Goal: Task Accomplishment & Management: Manage account settings

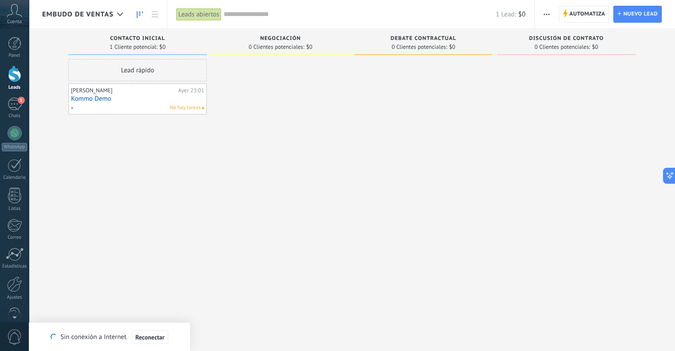
scroll to position [0, 0]
click at [14, 284] on div at bounding box center [14, 285] width 15 height 16
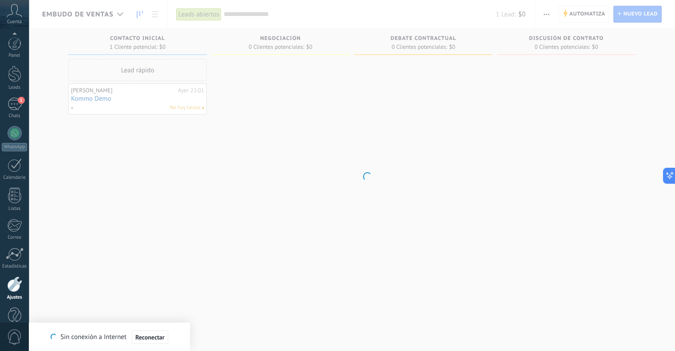
scroll to position [18, 0]
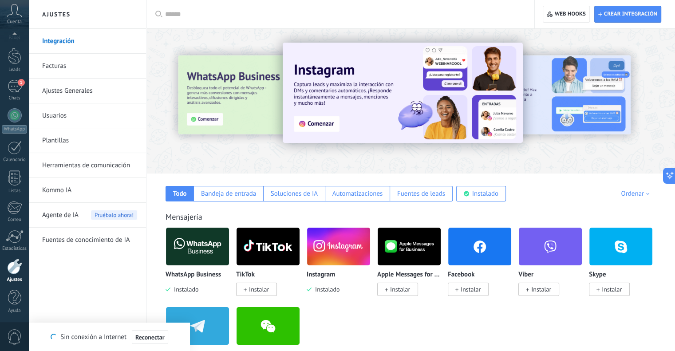
click at [211, 253] on img at bounding box center [197, 246] width 63 height 43
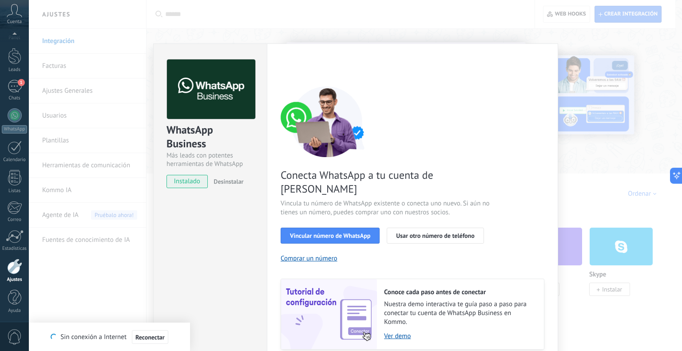
click at [229, 185] on span "Desinstalar" at bounding box center [229, 182] width 30 height 8
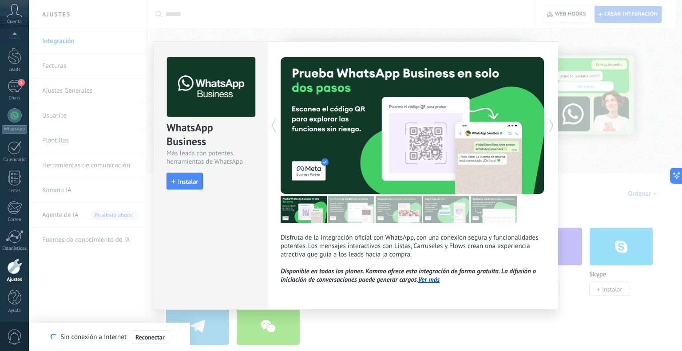
click at [423, 331] on div "WhatsApp Business Más leads con potentes herramientas de WhatsApp install Insta…" at bounding box center [355, 175] width 653 height 351
